Goal: Information Seeking & Learning: Compare options

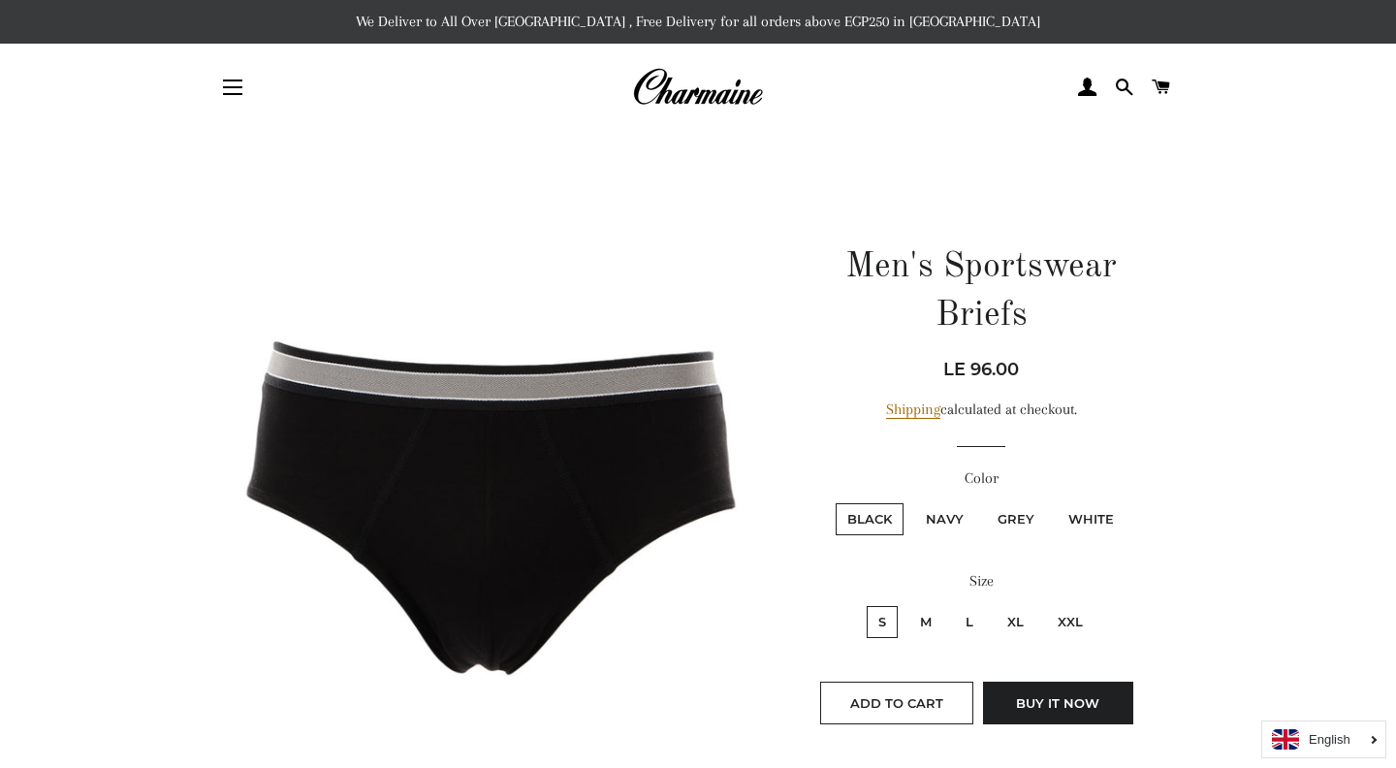
click at [728, 94] on img at bounding box center [697, 87] width 131 height 43
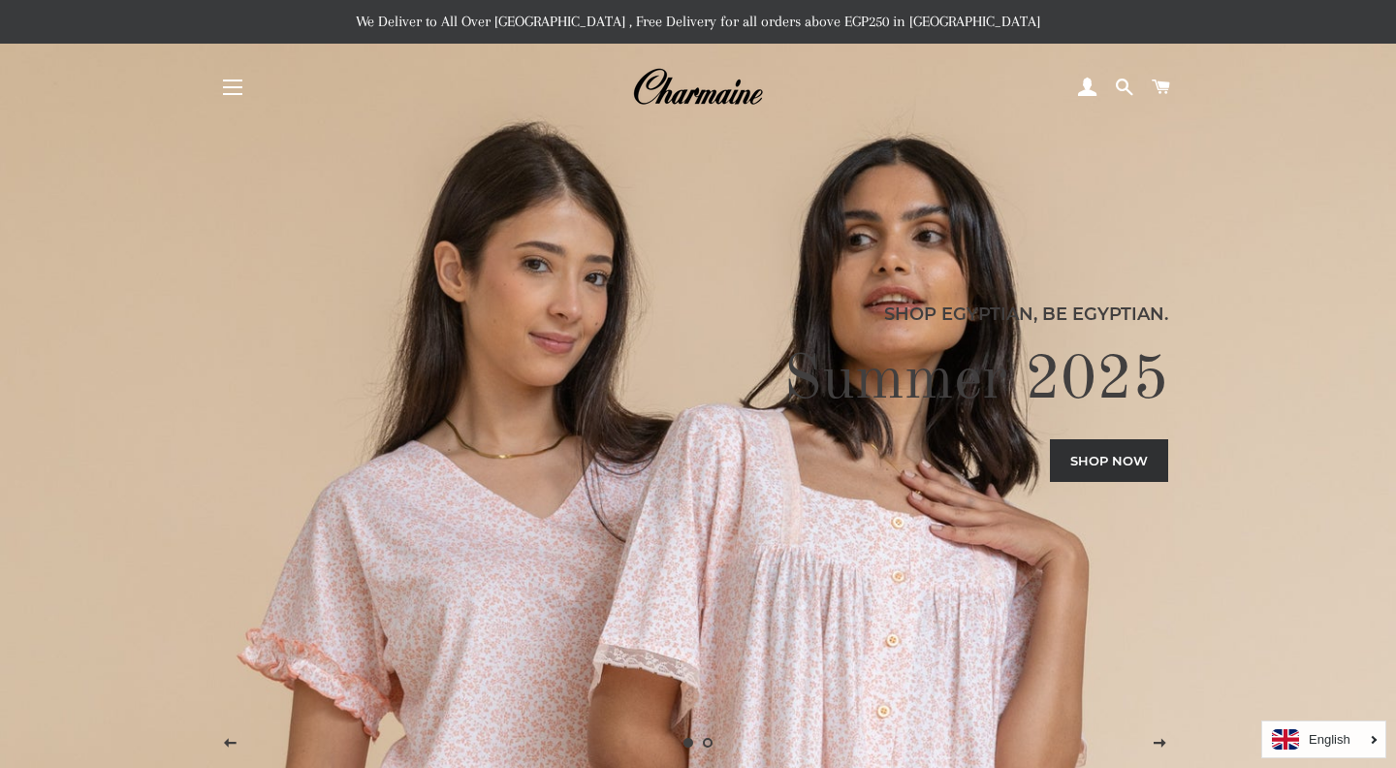
click at [240, 89] on button "Site navigation" at bounding box center [232, 87] width 48 height 48
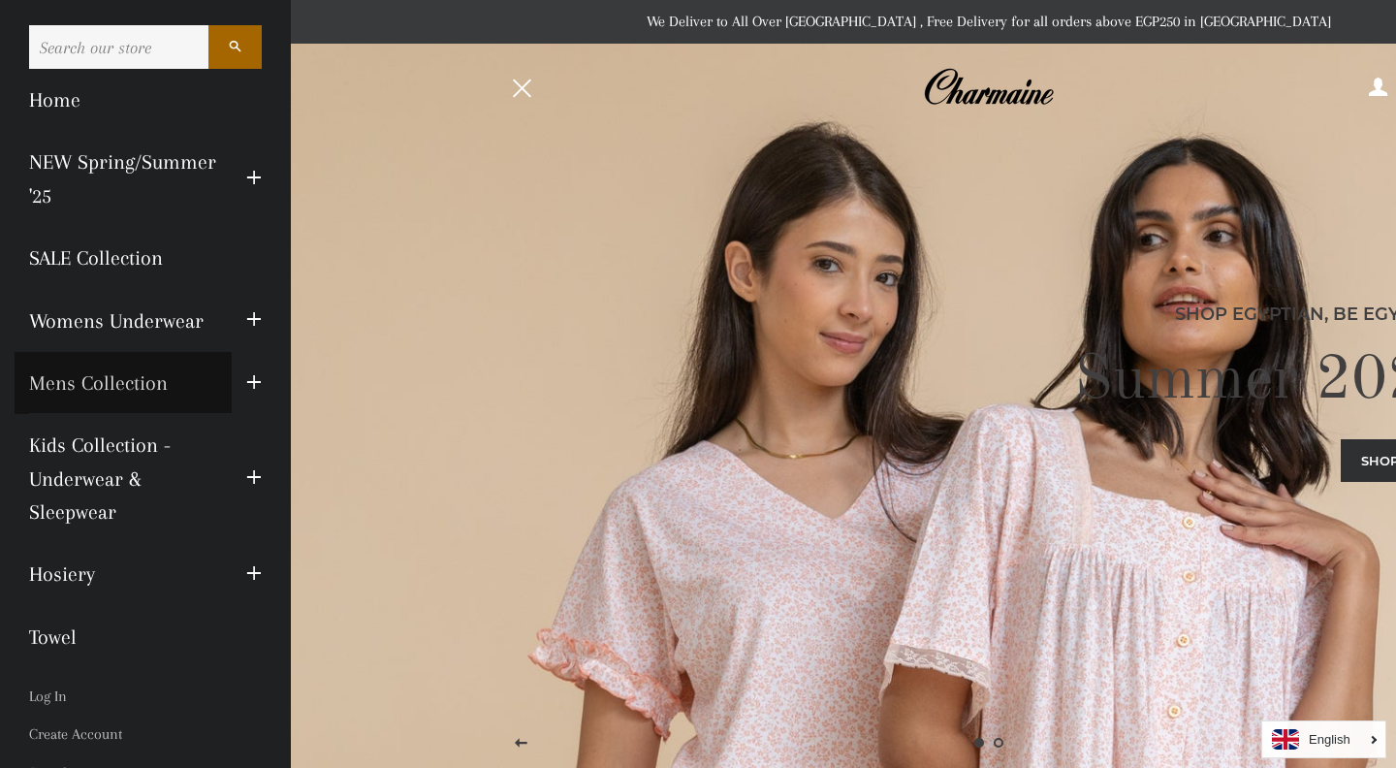
click at [155, 389] on link "Mens Collection" at bounding box center [123, 383] width 217 height 62
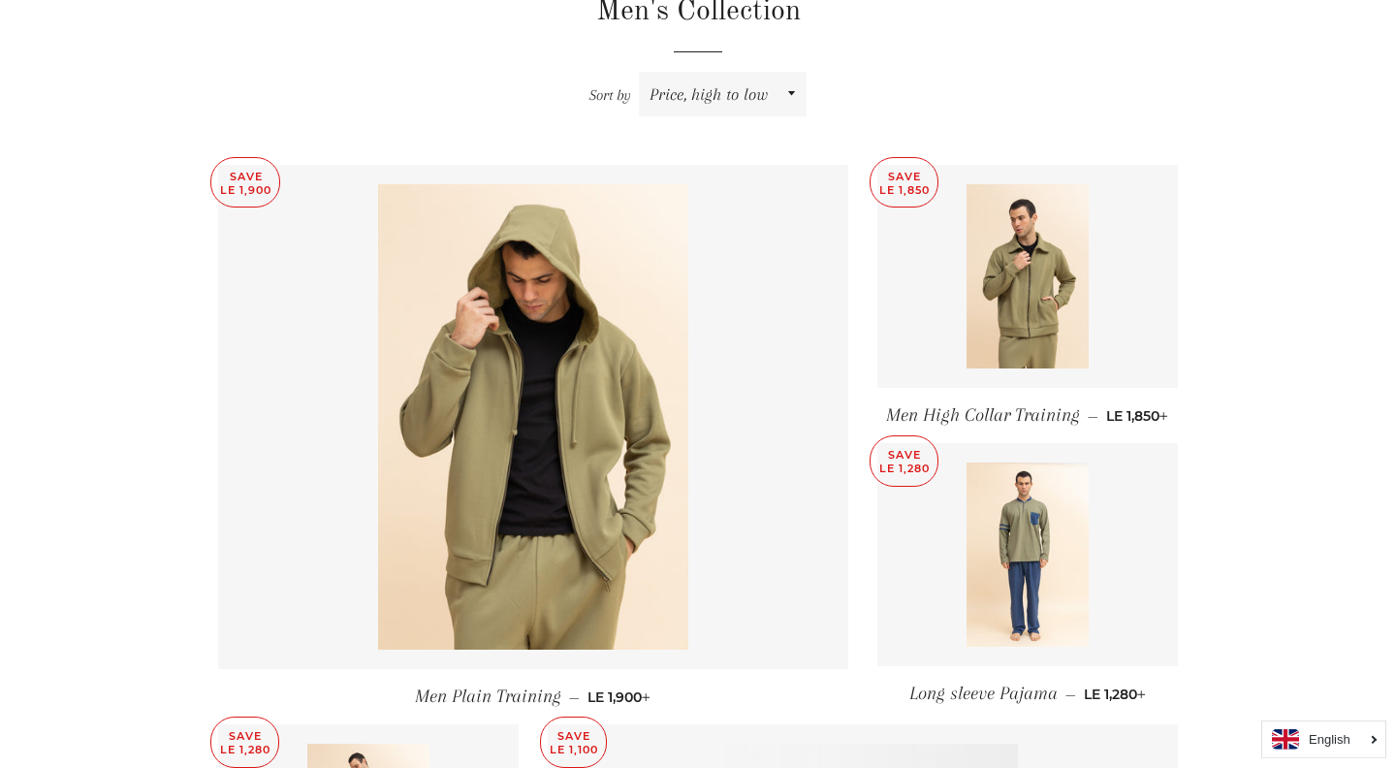
scroll to position [769, 0]
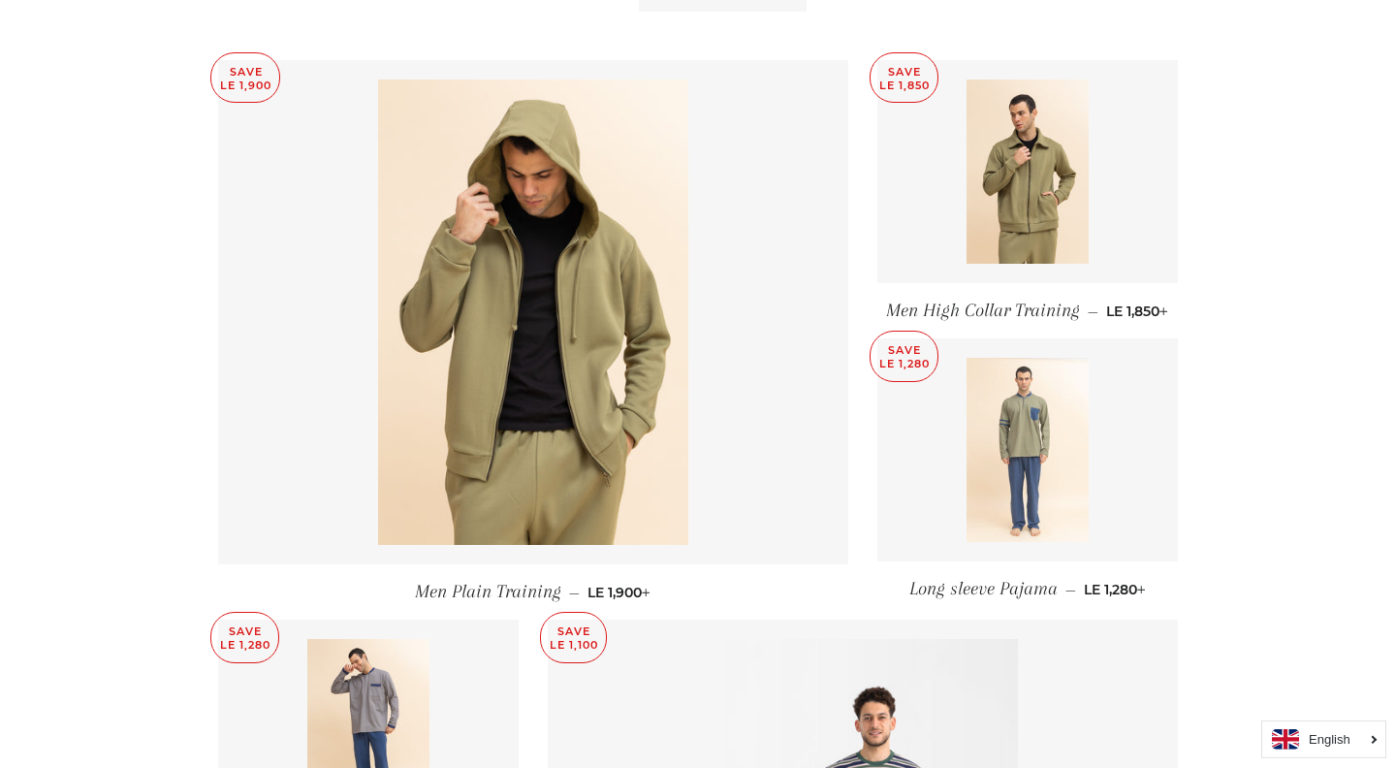
click at [1042, 420] on img at bounding box center [1028, 450] width 123 height 184
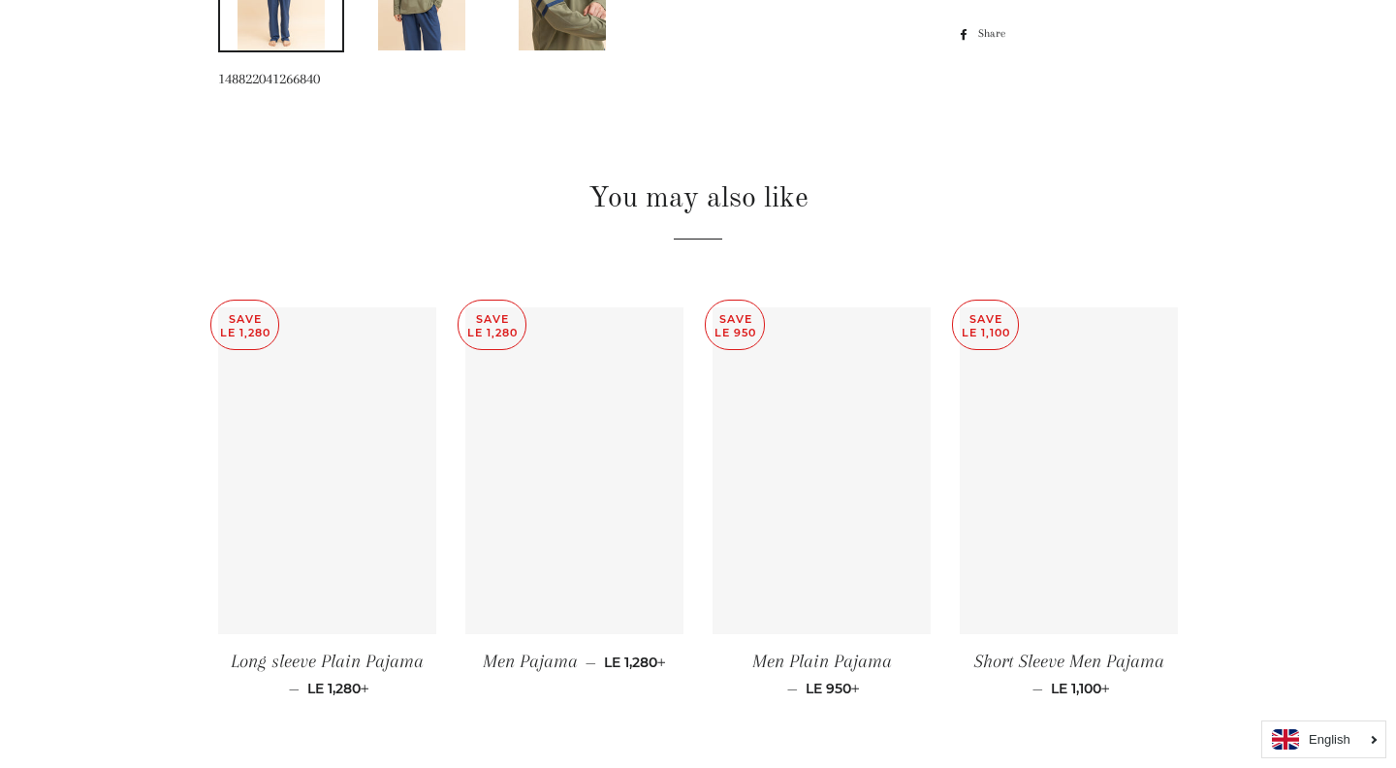
scroll to position [1127, 0]
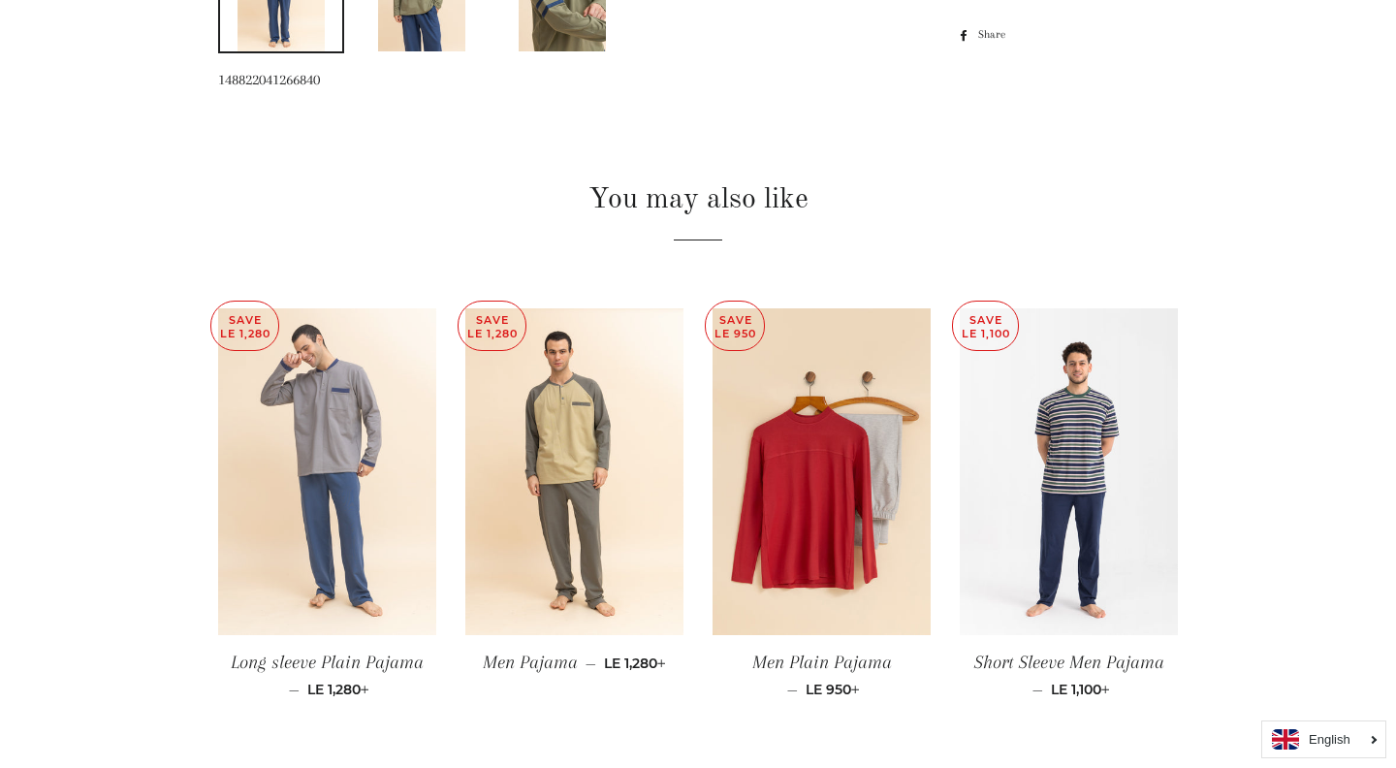
click at [257, 452] on img at bounding box center [327, 472] width 218 height 328
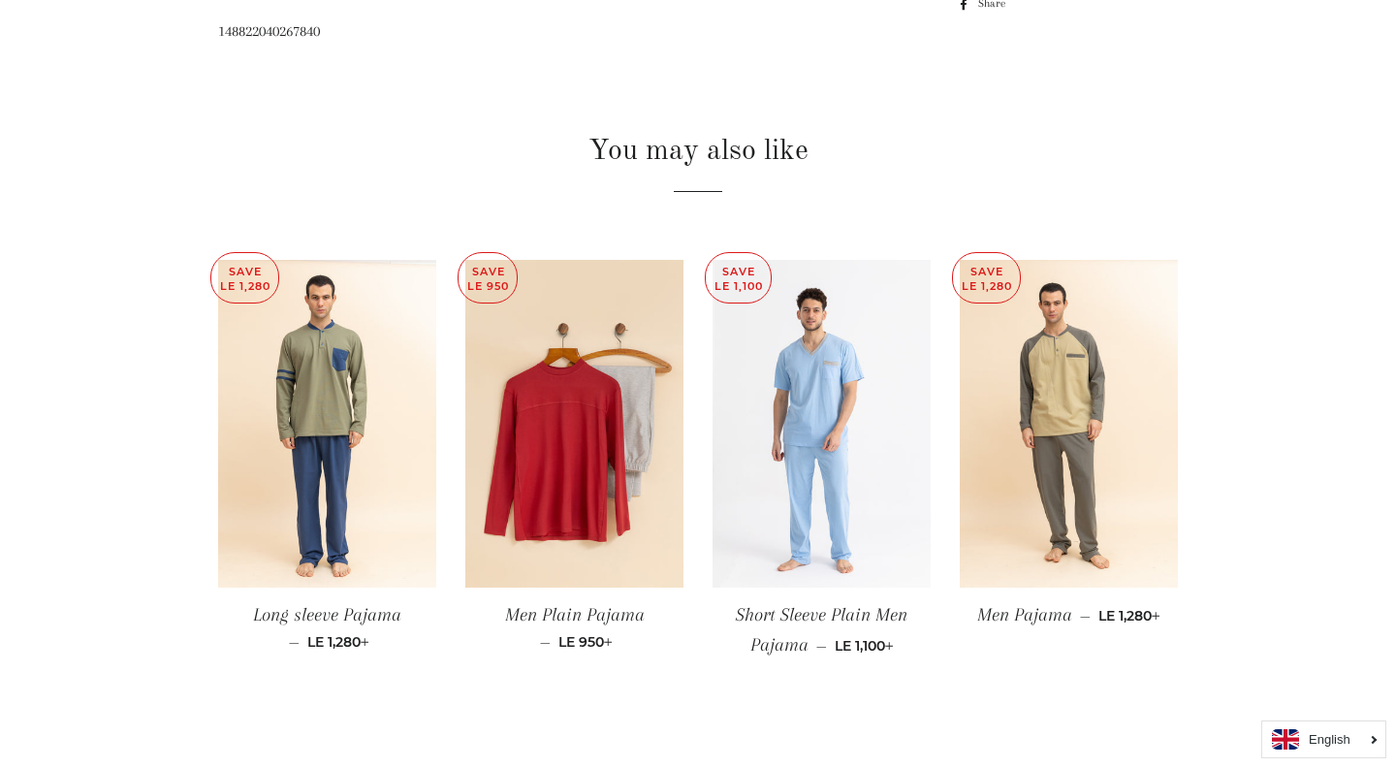
scroll to position [1208, 0]
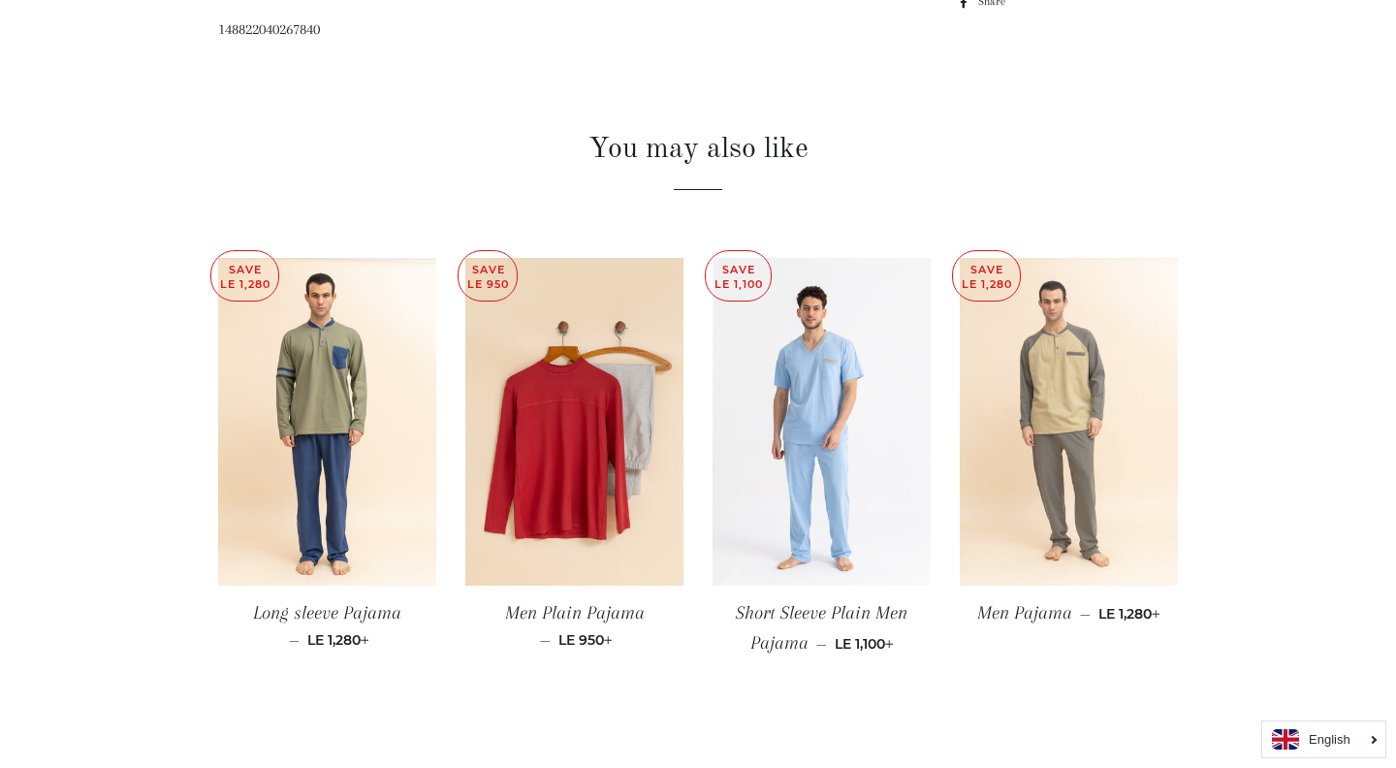
click at [1098, 444] on img at bounding box center [1069, 422] width 218 height 328
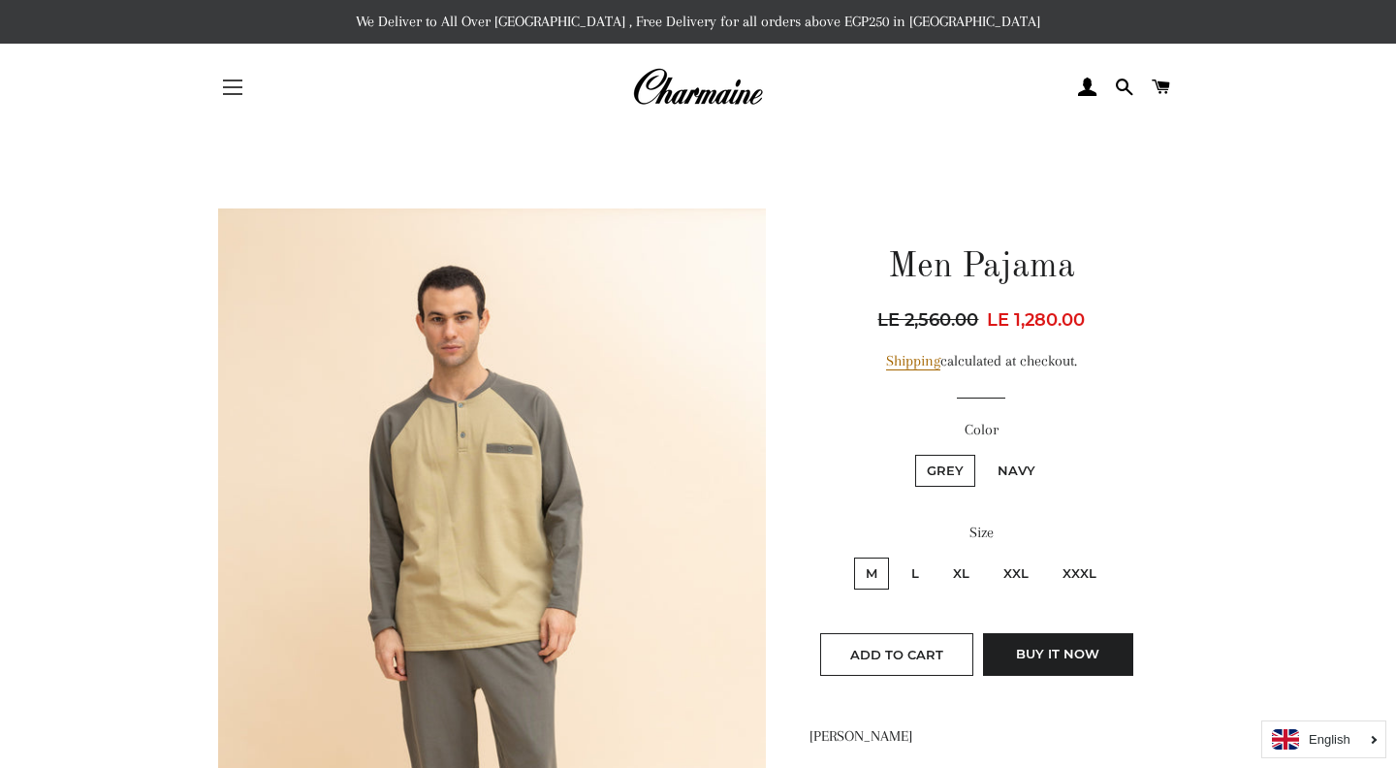
click at [238, 92] on button "Site navigation" at bounding box center [232, 87] width 48 height 48
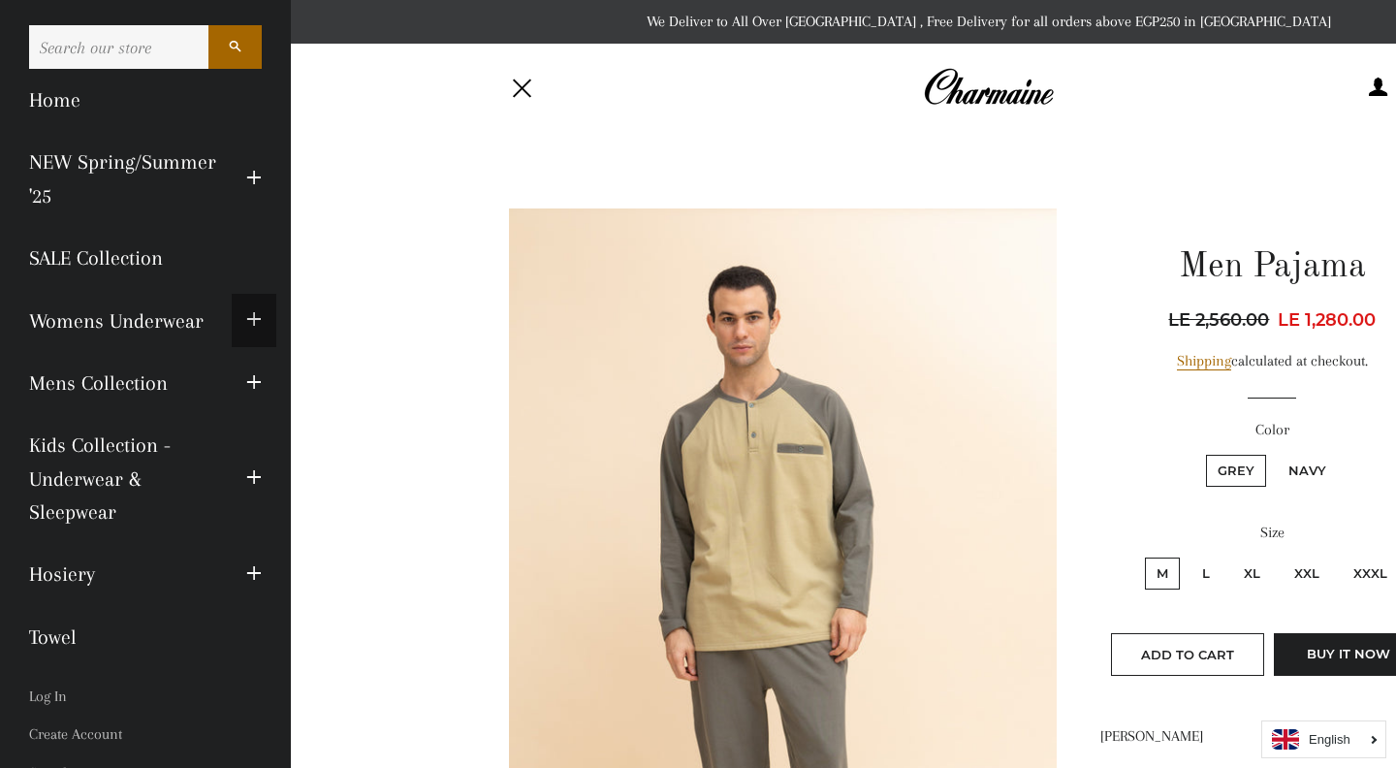
click at [252, 318] on span "button" at bounding box center [254, 320] width 16 height 24
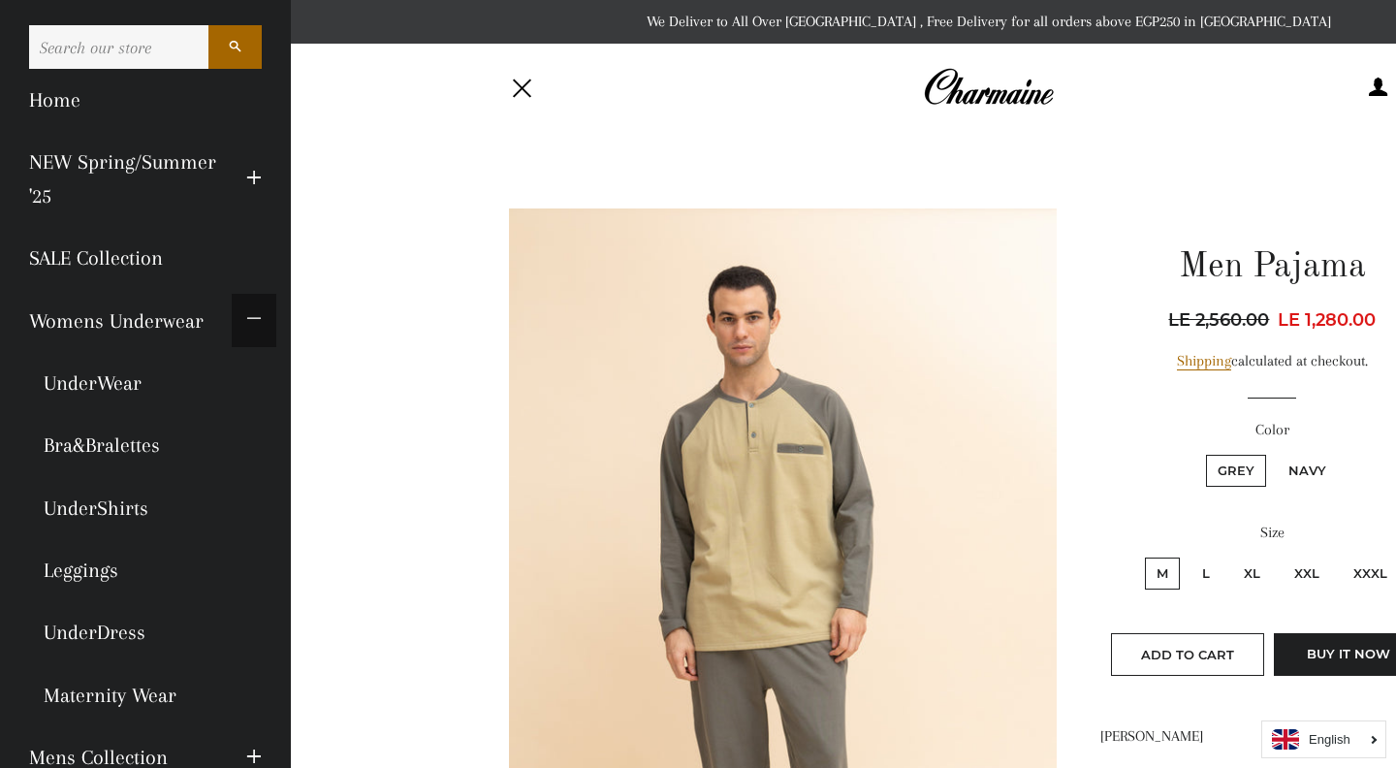
click at [252, 318] on span "button" at bounding box center [254, 320] width 16 height 24
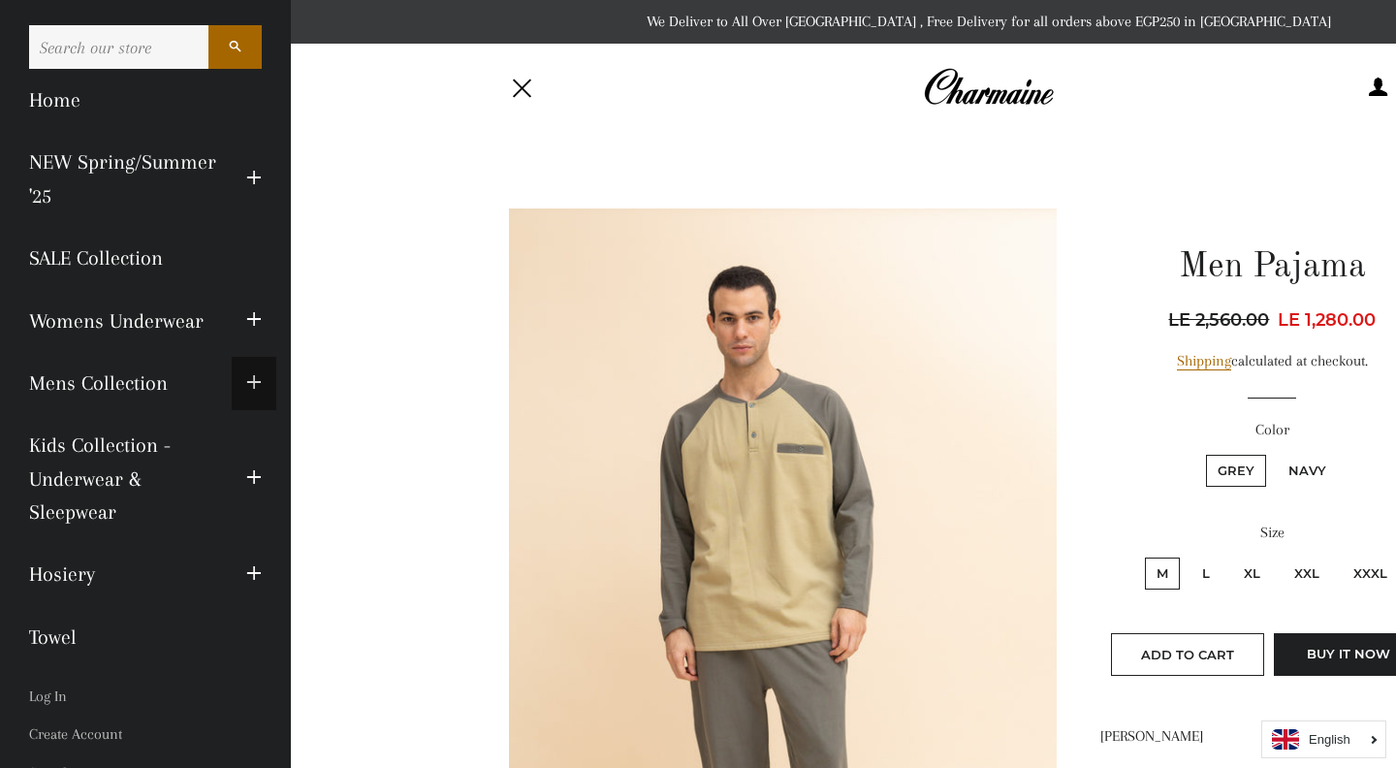
click at [251, 387] on span "button" at bounding box center [254, 383] width 16 height 24
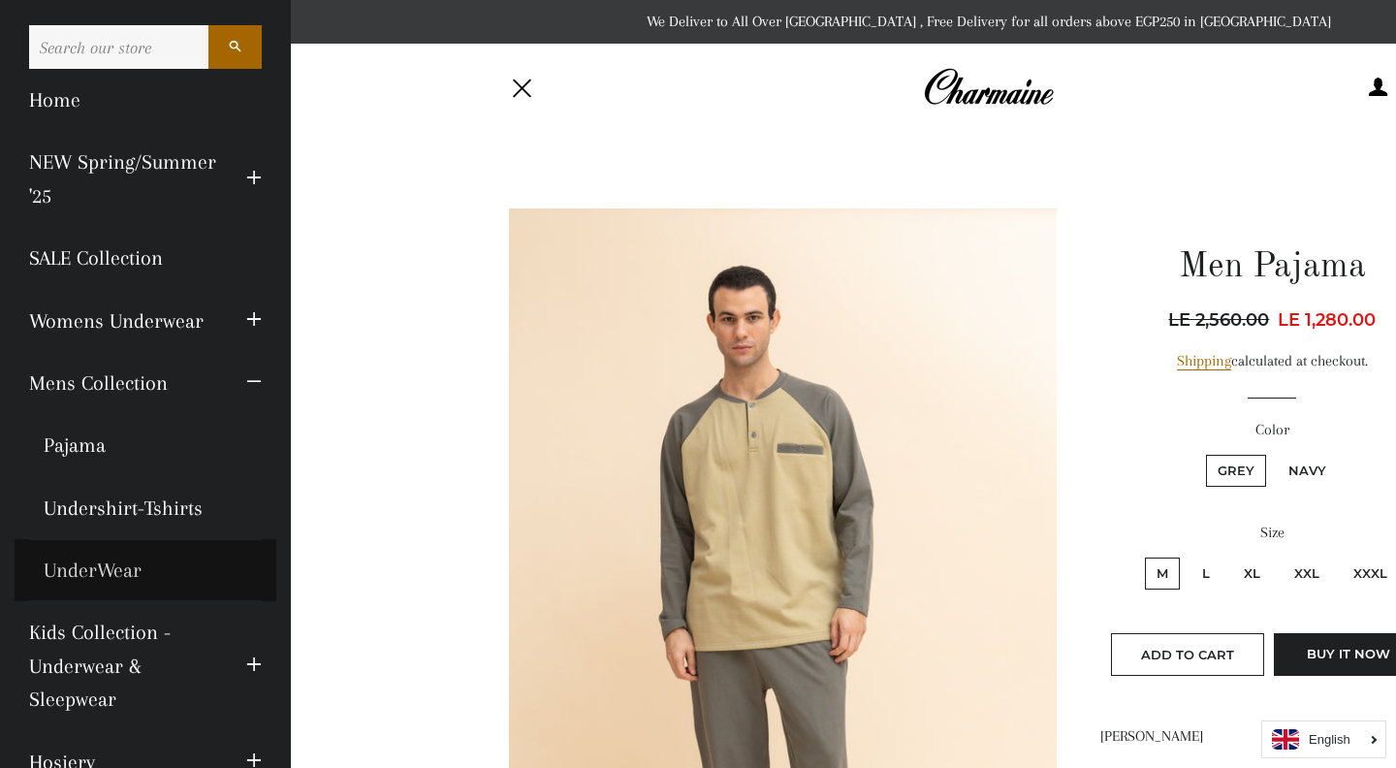
click at [125, 567] on link "UnderWear" at bounding box center [146, 570] width 262 height 62
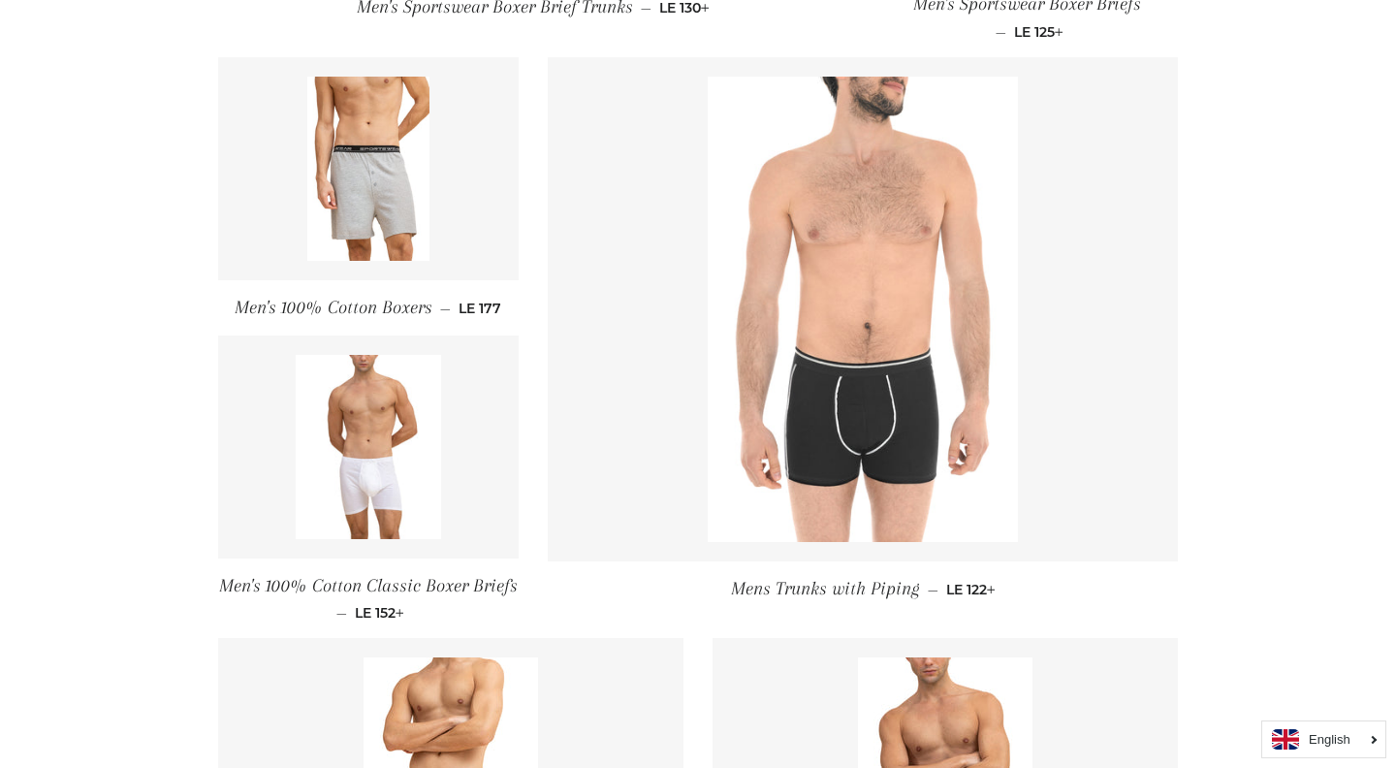
scroll to position [905, 0]
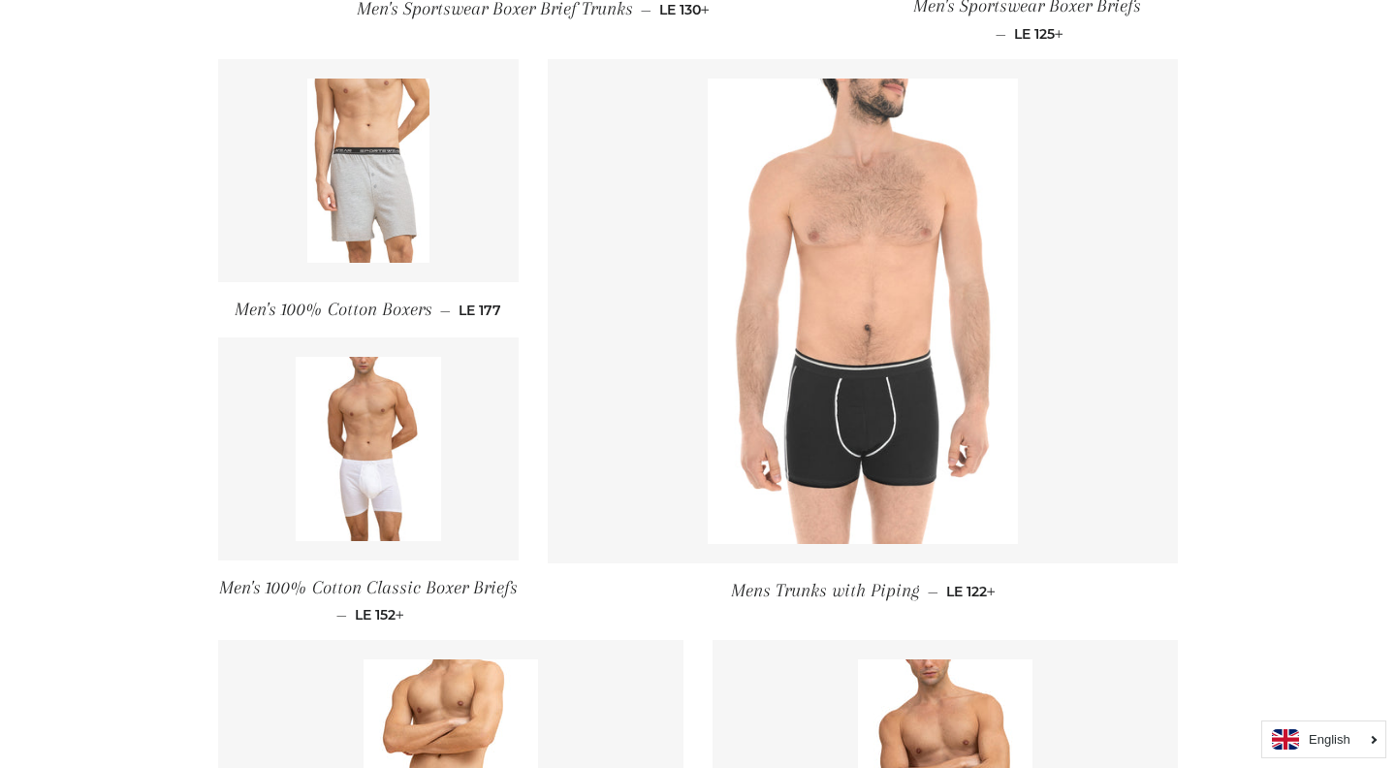
click at [351, 144] on img at bounding box center [368, 171] width 123 height 184
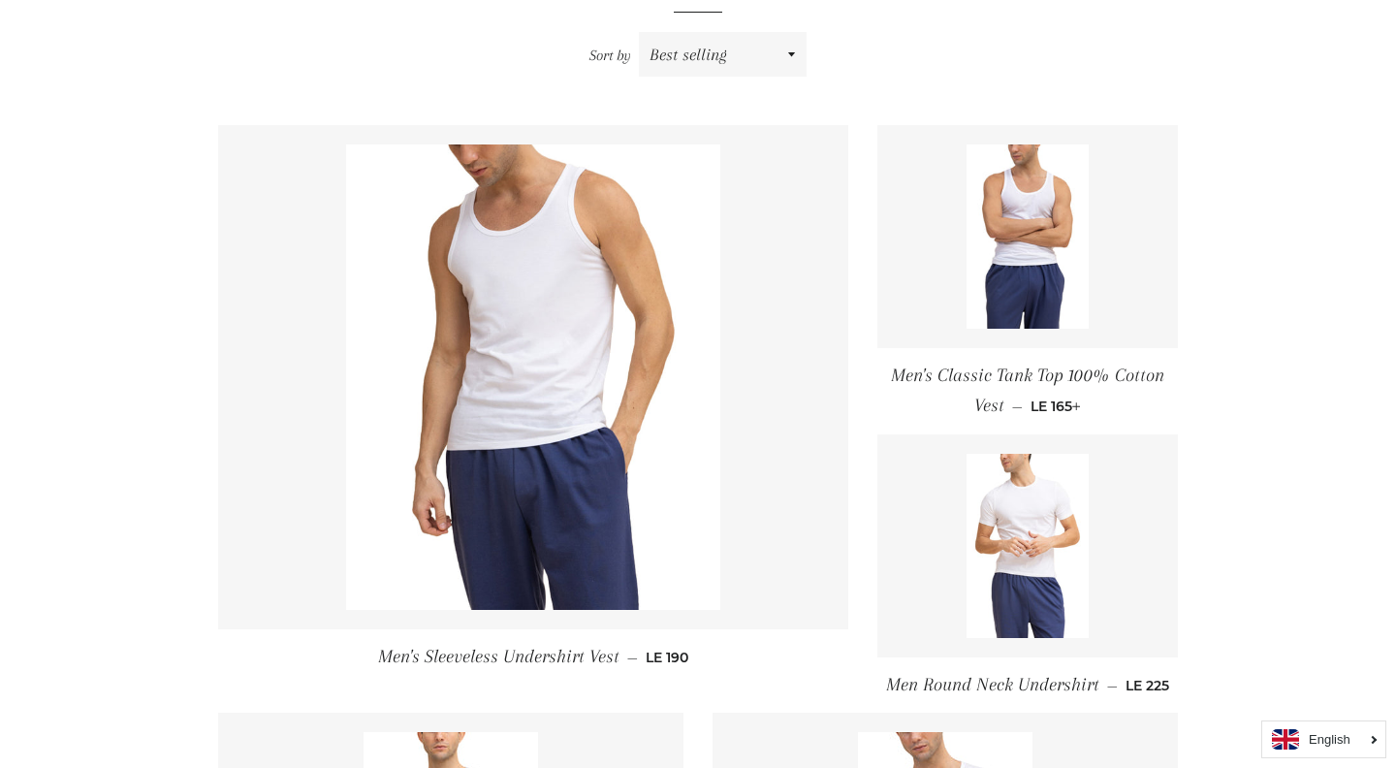
scroll to position [254, 0]
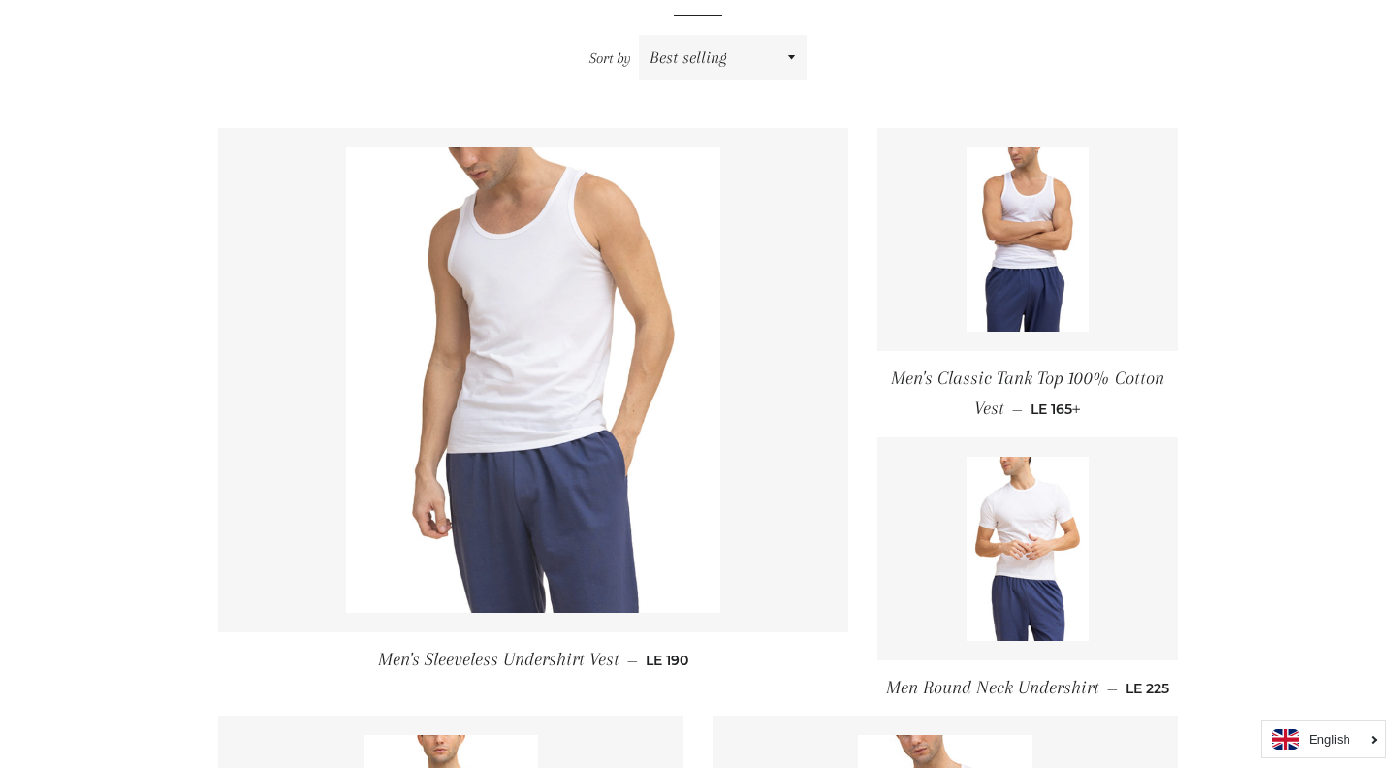
click at [558, 358] on img at bounding box center [533, 379] width 375 height 465
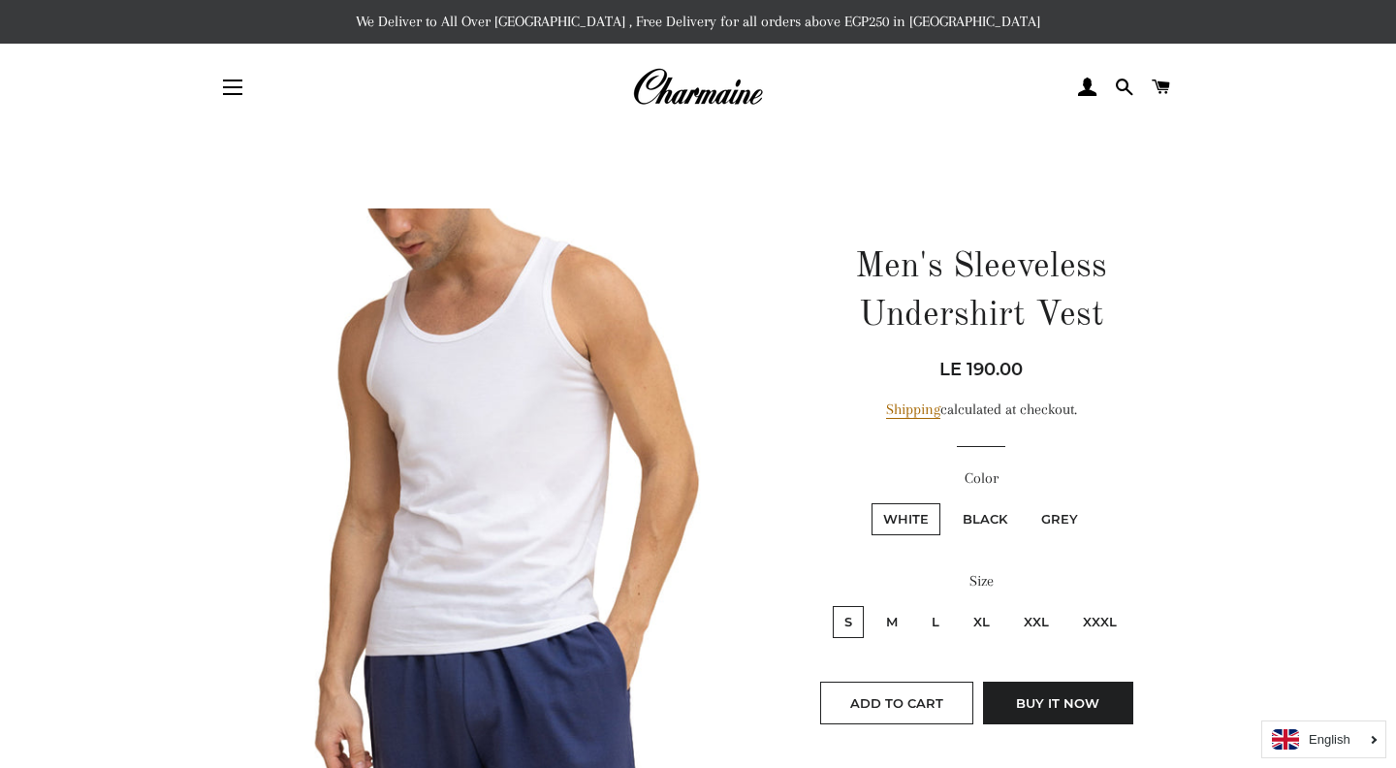
click at [536, 293] on img at bounding box center [492, 548] width 548 height 681
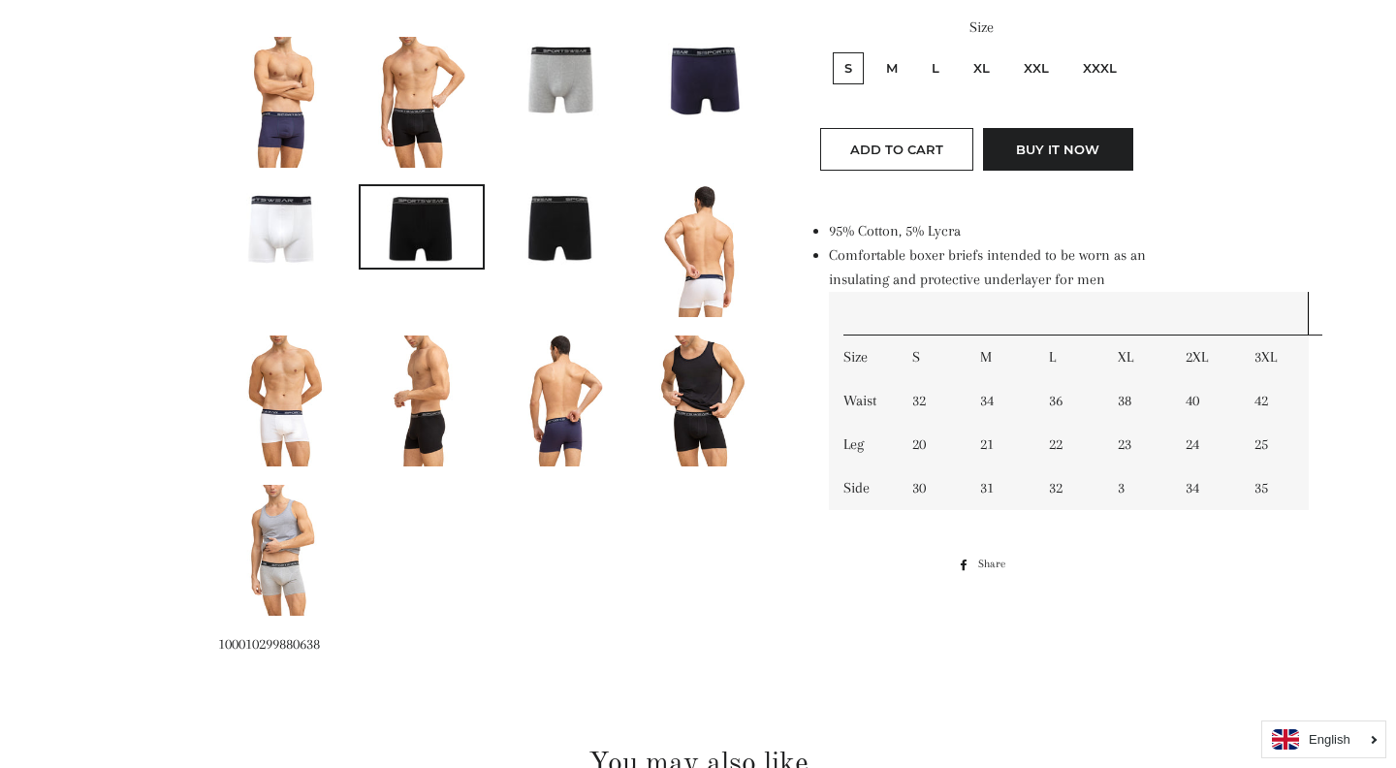
scroll to position [559, 0]
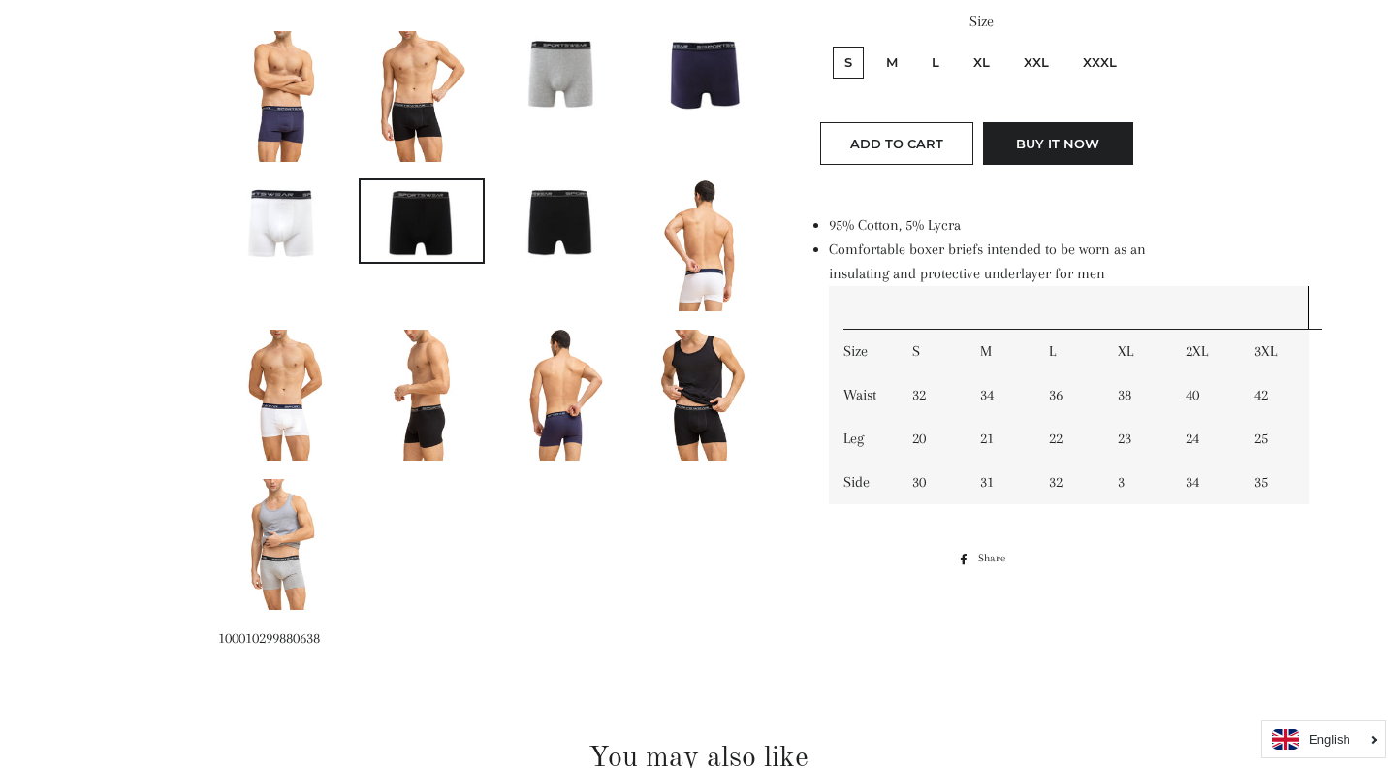
click at [717, 400] on img at bounding box center [702, 395] width 87 height 131
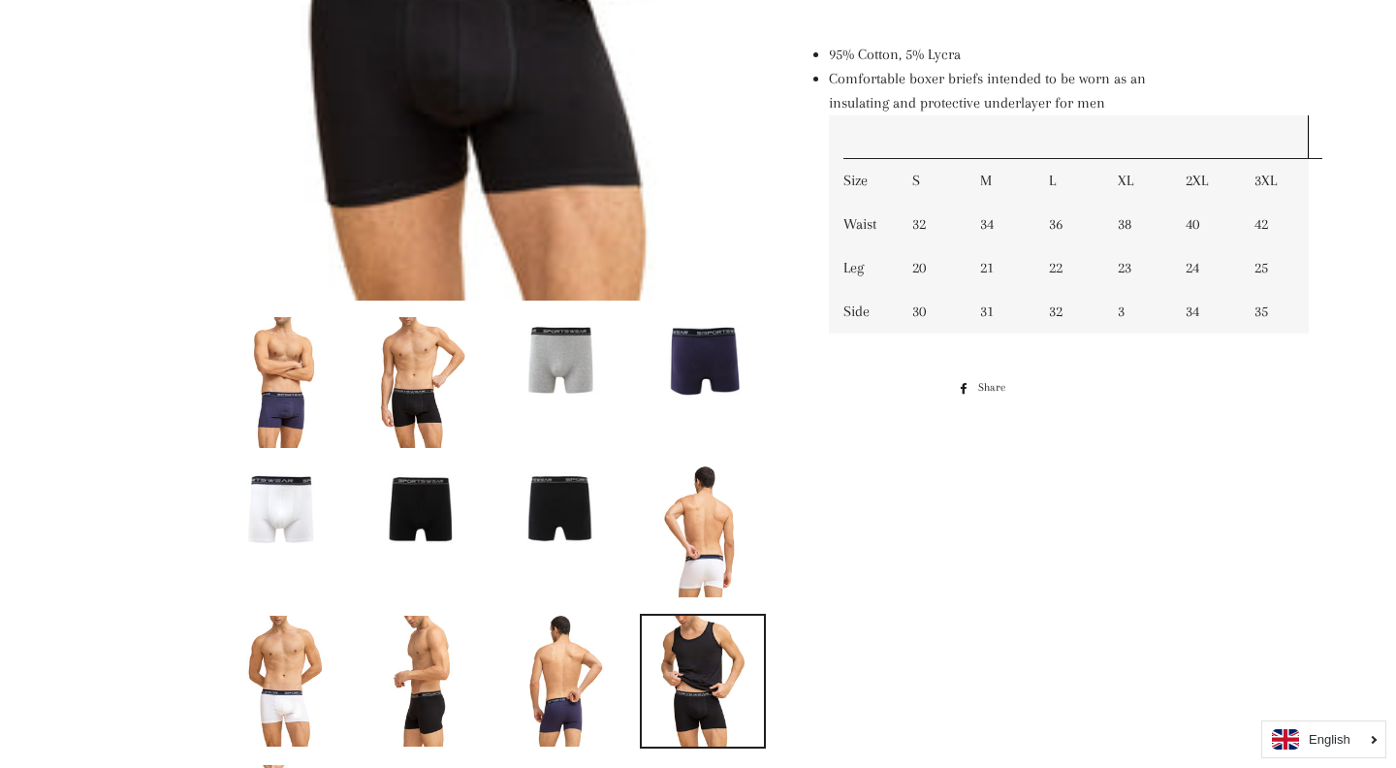
scroll to position [733, 0]
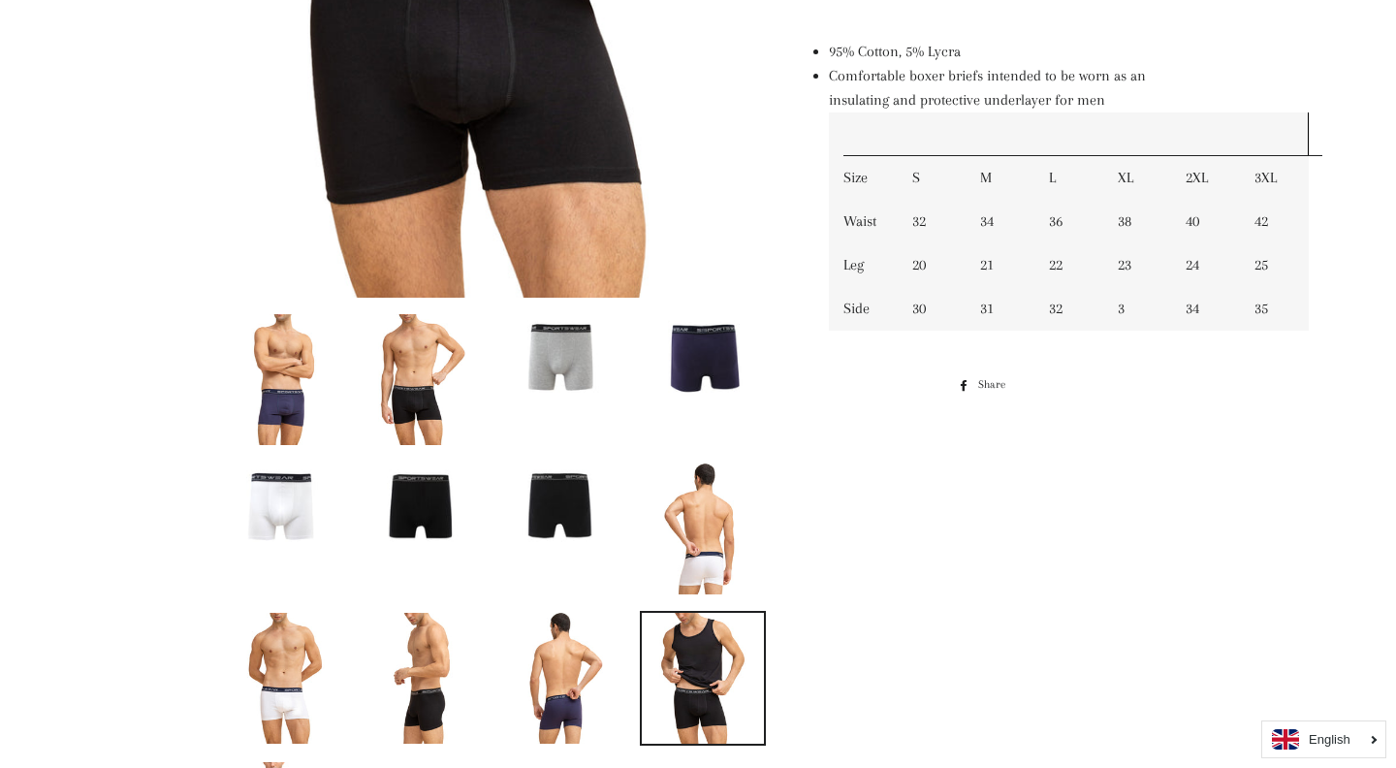
click at [696, 516] on img at bounding box center [702, 528] width 87 height 131
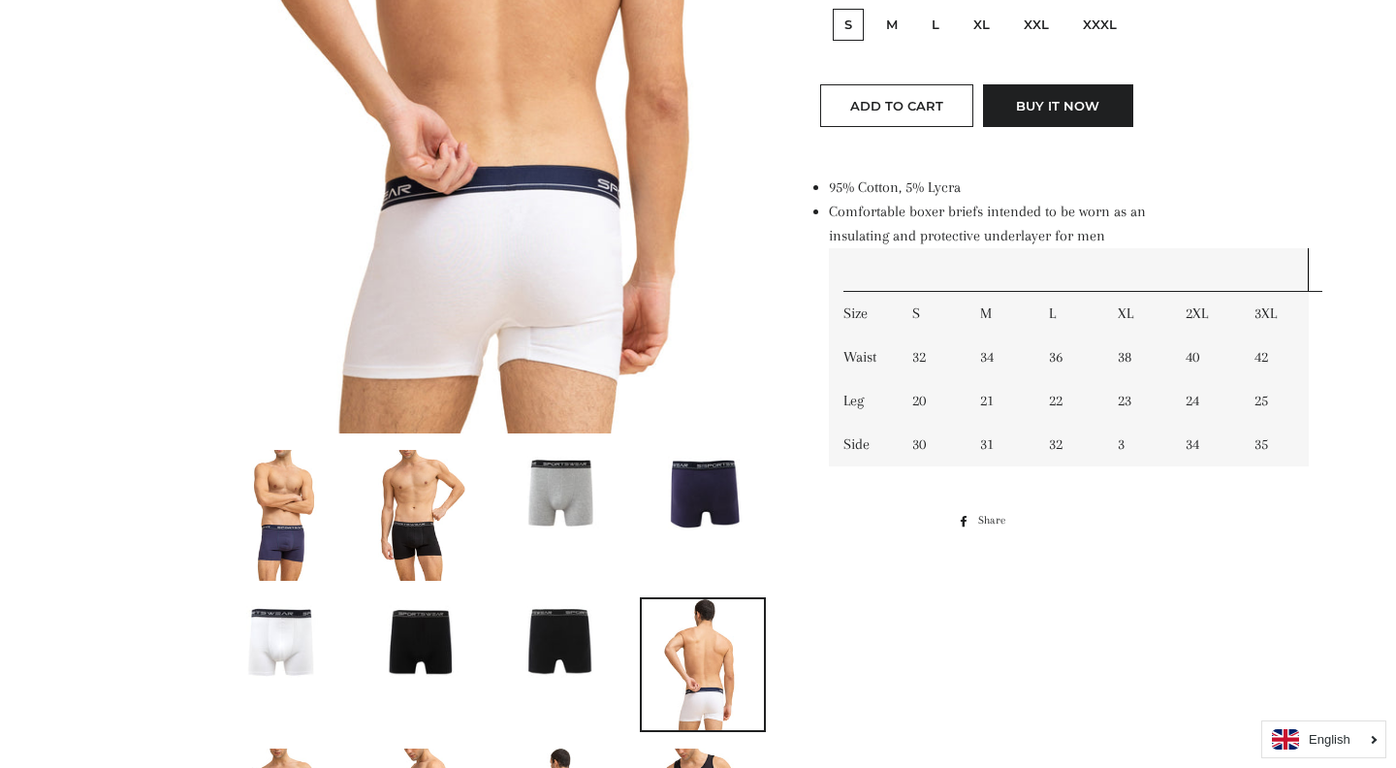
click at [288, 533] on img at bounding box center [281, 515] width 87 height 131
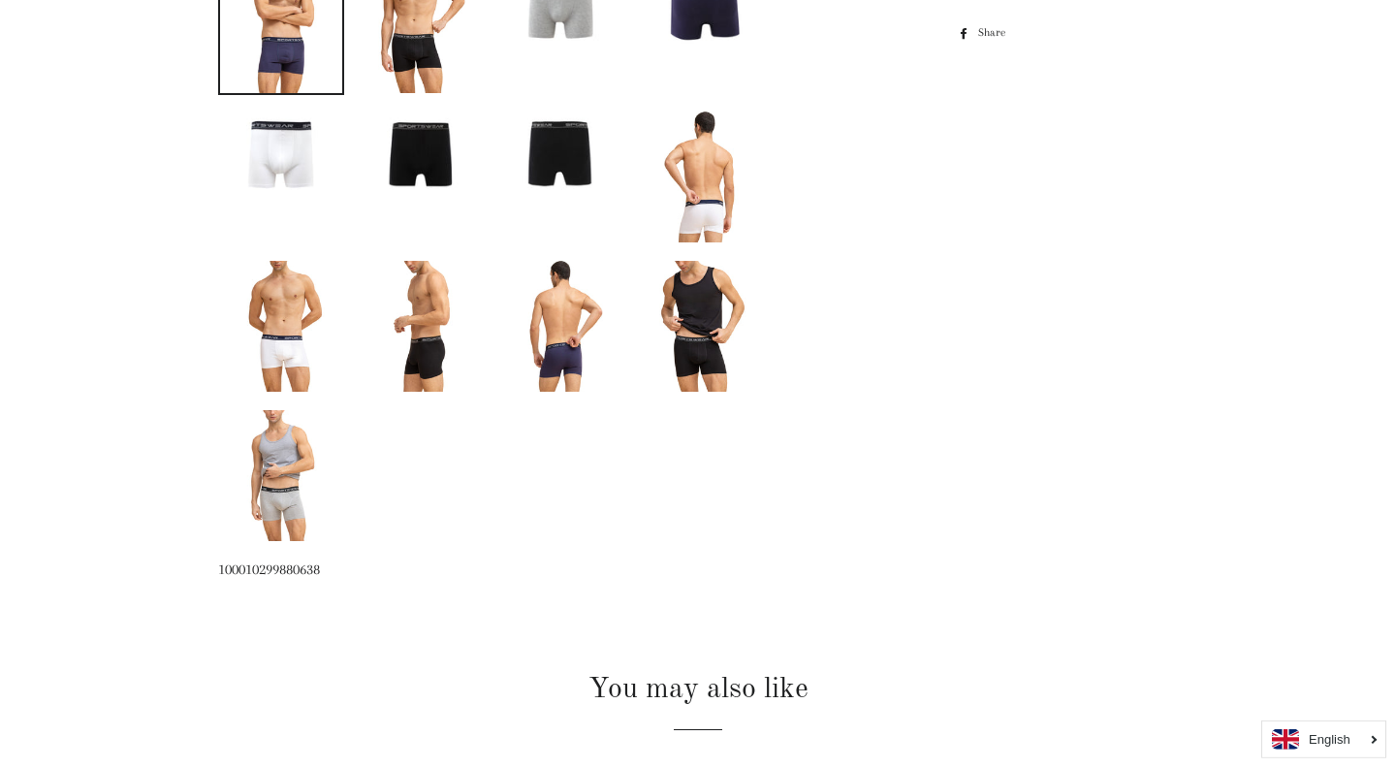
scroll to position [1102, 0]
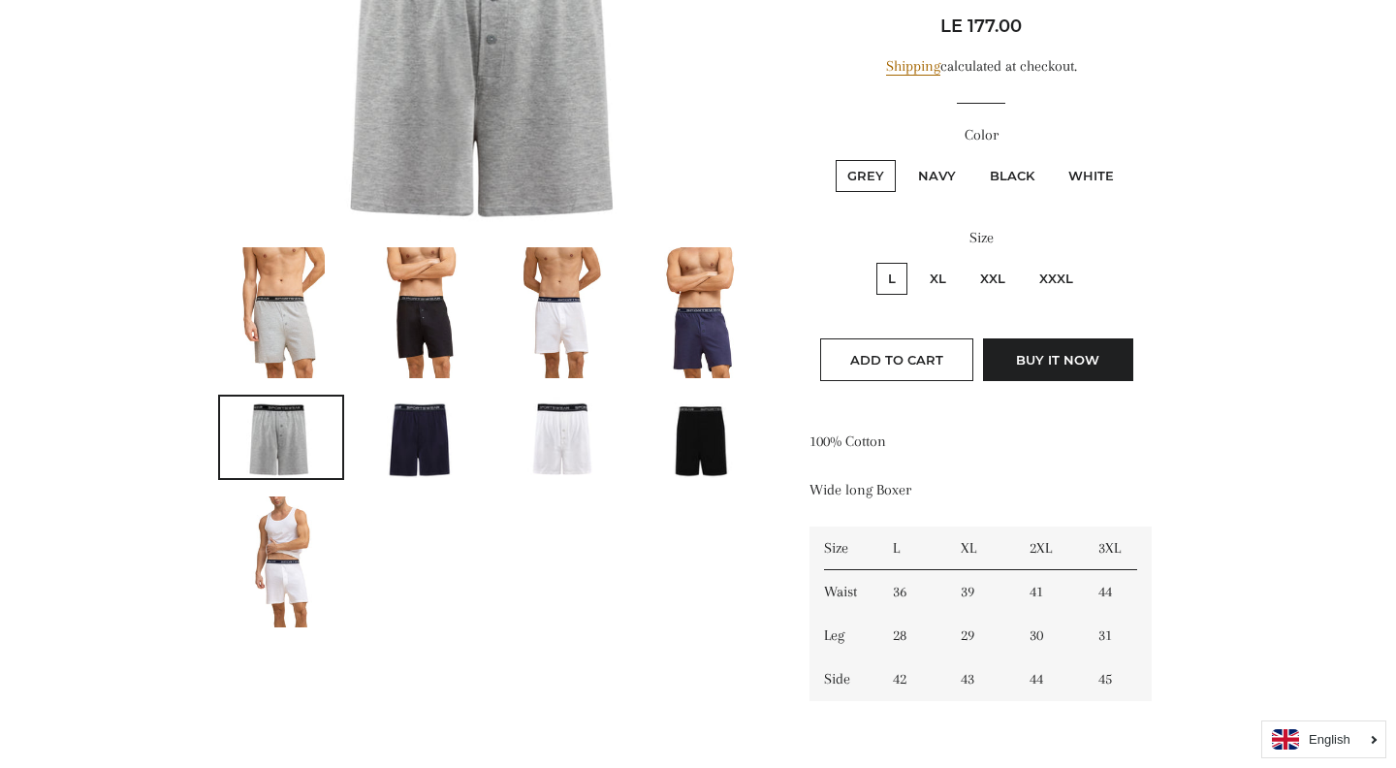
scroll to position [353, 0]
